Goal: Transaction & Acquisition: Purchase product/service

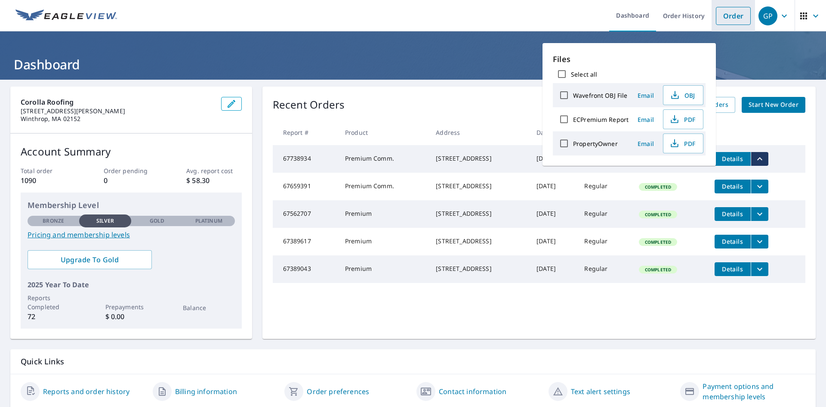
click at [716, 5] on li "Order" at bounding box center [733, 15] width 43 height 31
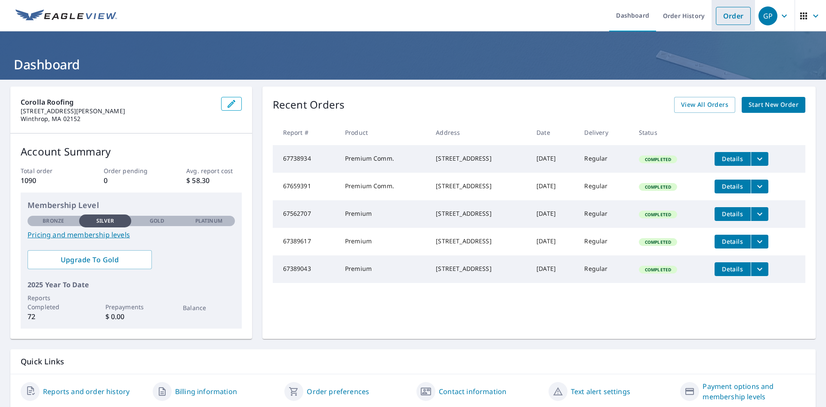
click at [717, 15] on link "Order" at bounding box center [733, 16] width 35 height 18
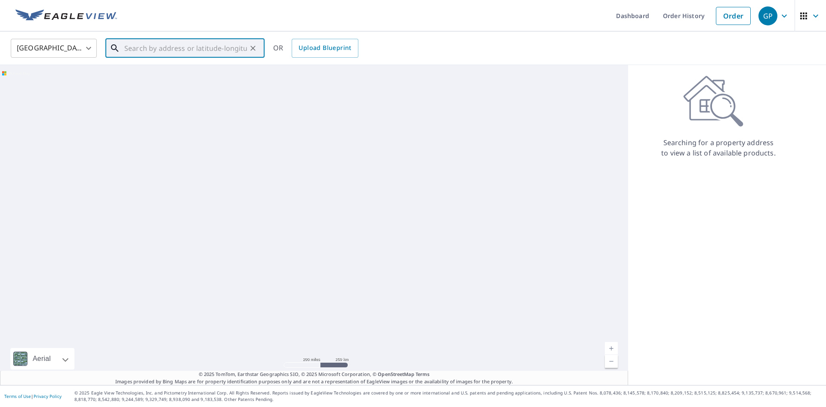
click at [134, 49] on input "text" at bounding box center [185, 48] width 123 height 24
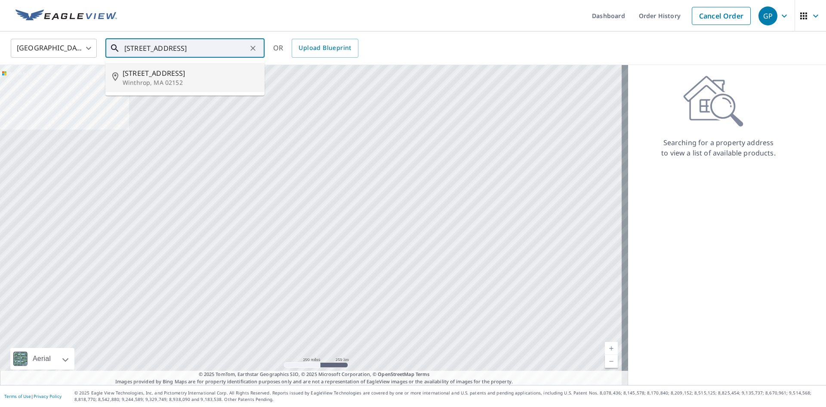
click at [154, 75] on span "[STREET_ADDRESS]" at bounding box center [190, 73] width 135 height 10
type input "[STREET_ADDRESS]"
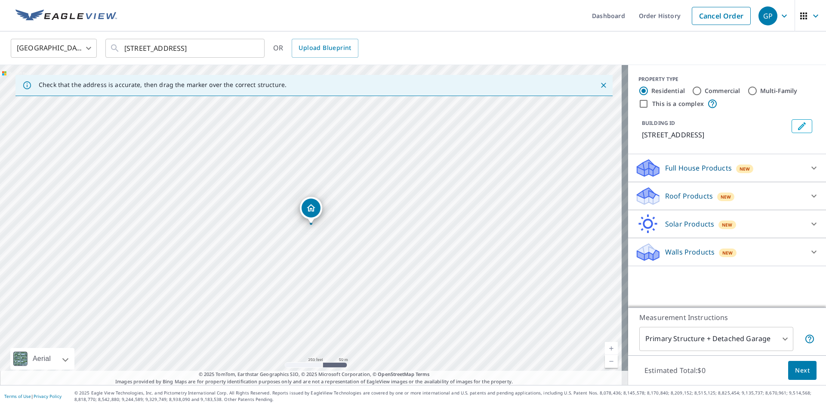
click at [681, 197] on p "Roof Products" at bounding box center [689, 196] width 48 height 10
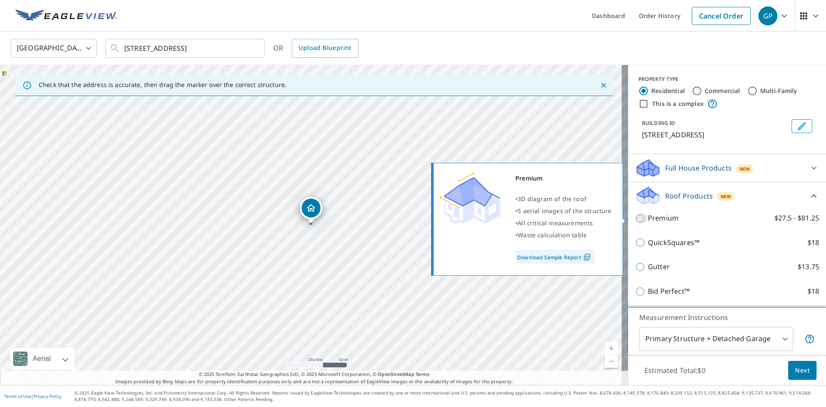
click at [635, 217] on input "Premium $27.5 - $81.25" at bounding box center [641, 218] width 13 height 10
checkbox input "true"
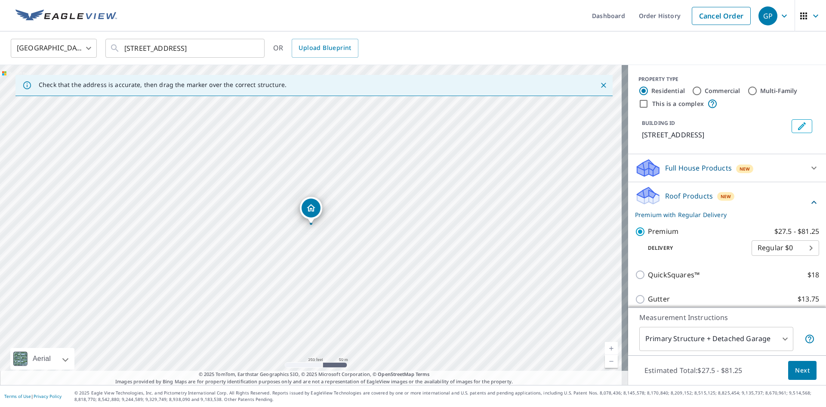
click at [798, 370] on span "Next" at bounding box center [802, 370] width 15 height 11
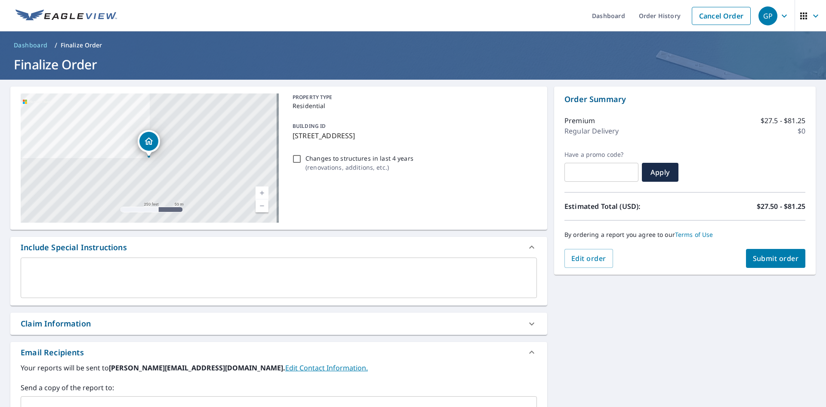
click at [767, 253] on button "Submit order" at bounding box center [776, 258] width 60 height 19
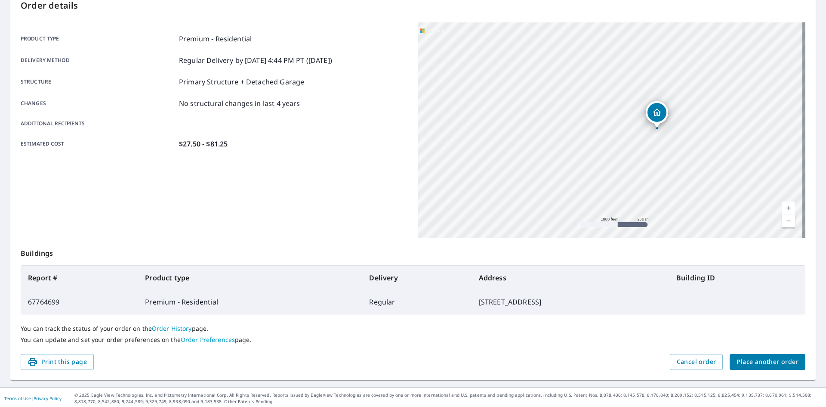
scroll to position [100, 0]
